Goal: Task Accomplishment & Management: Use online tool/utility

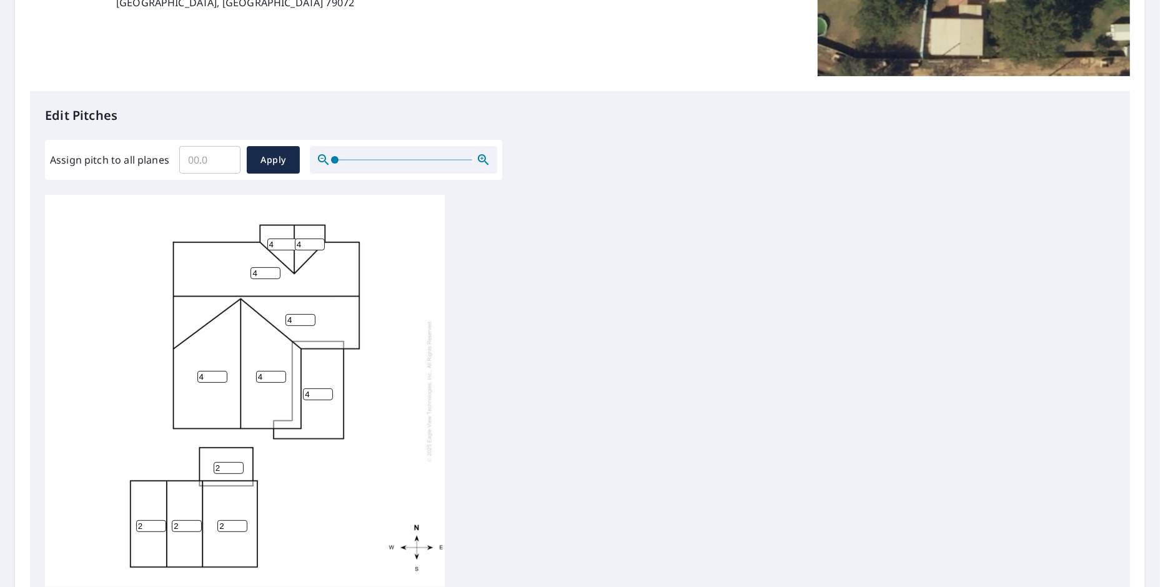
scroll to position [250, 0]
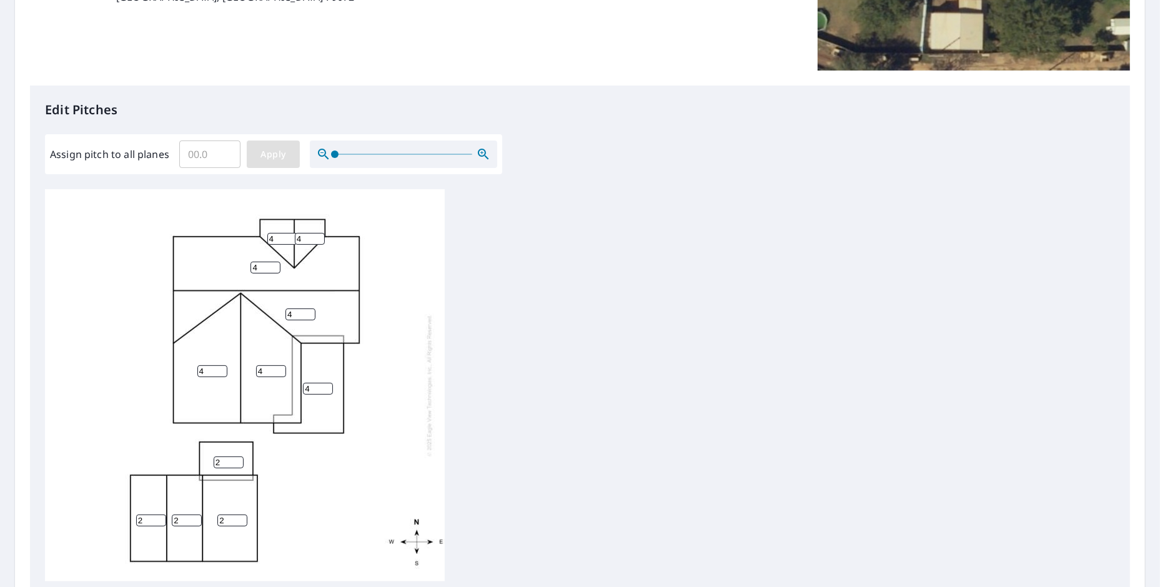
click at [264, 155] on span "Apply" at bounding box center [273, 155] width 33 height 16
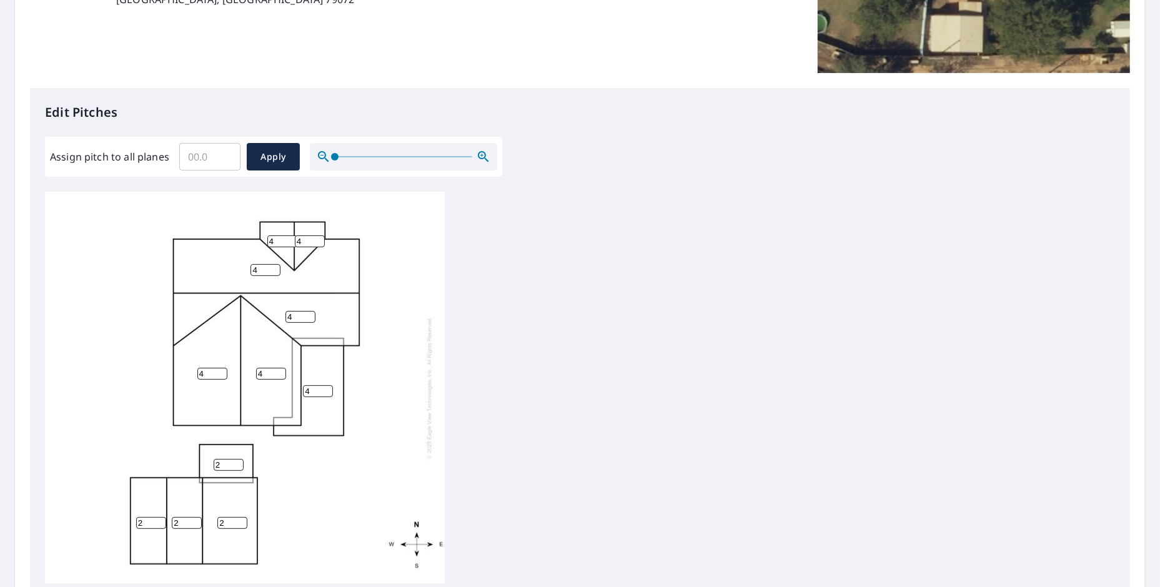
scroll to position [375, 0]
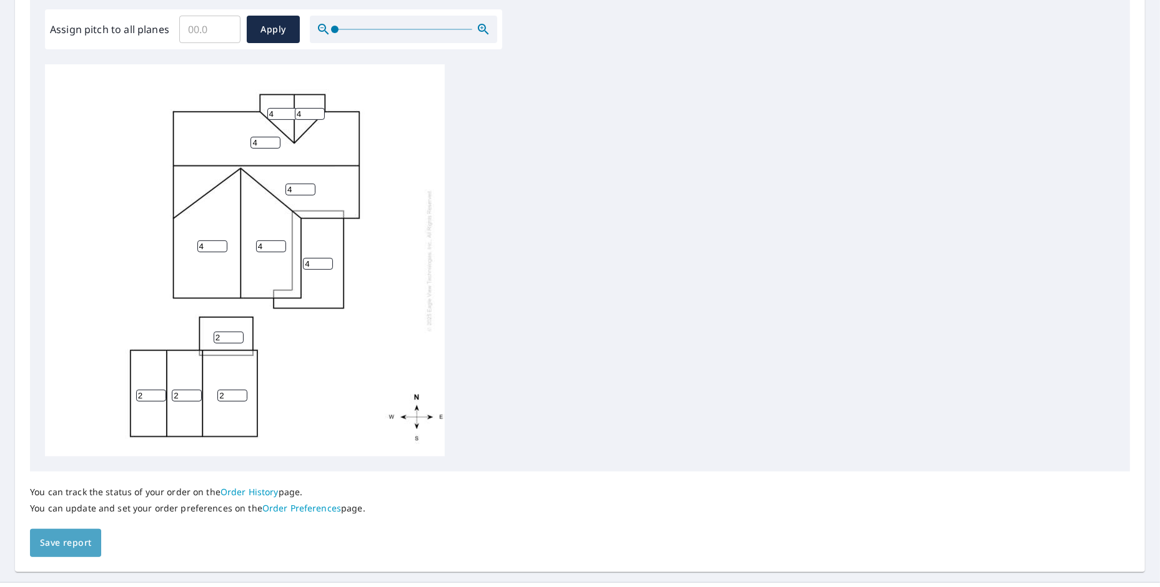
click at [64, 555] on button "Save report" at bounding box center [65, 543] width 71 height 28
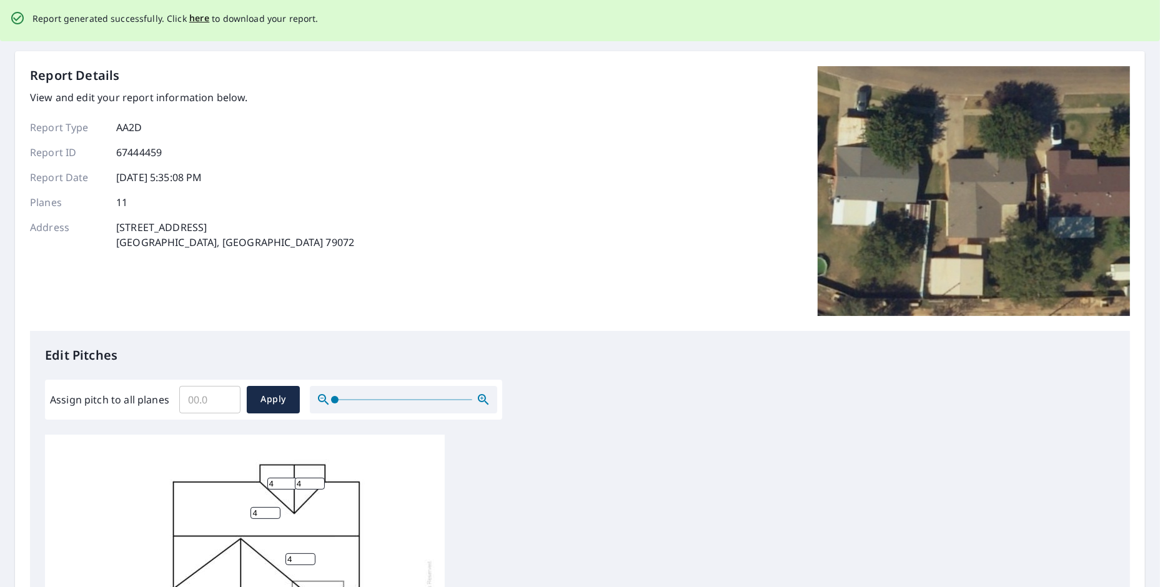
scroll to position [0, 0]
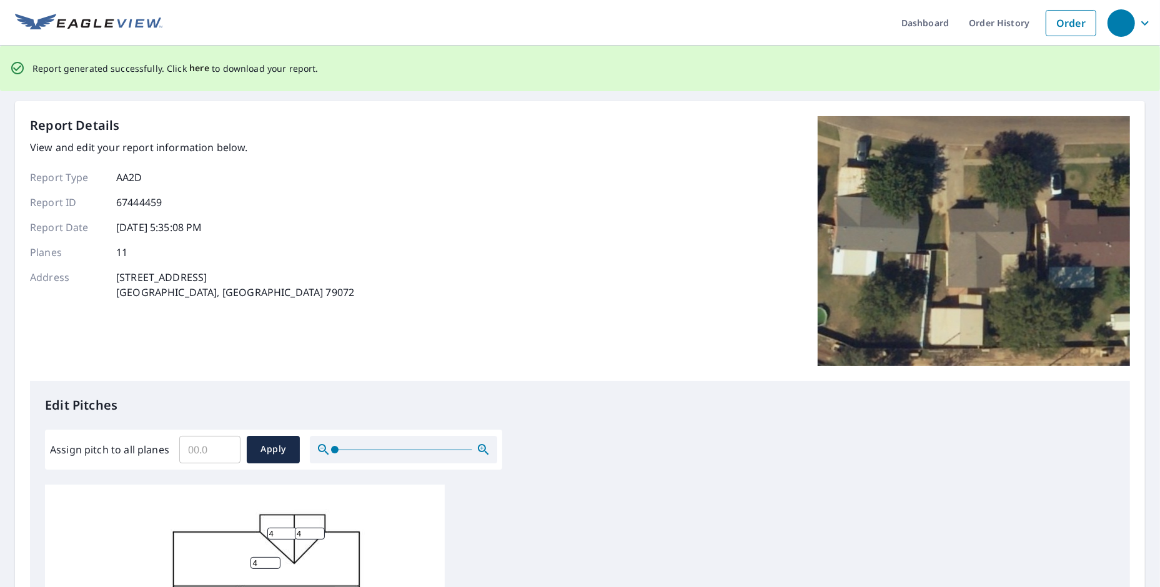
click at [189, 72] on span "here" at bounding box center [199, 69] width 21 height 16
